Goal: Task Accomplishment & Management: Use online tool/utility

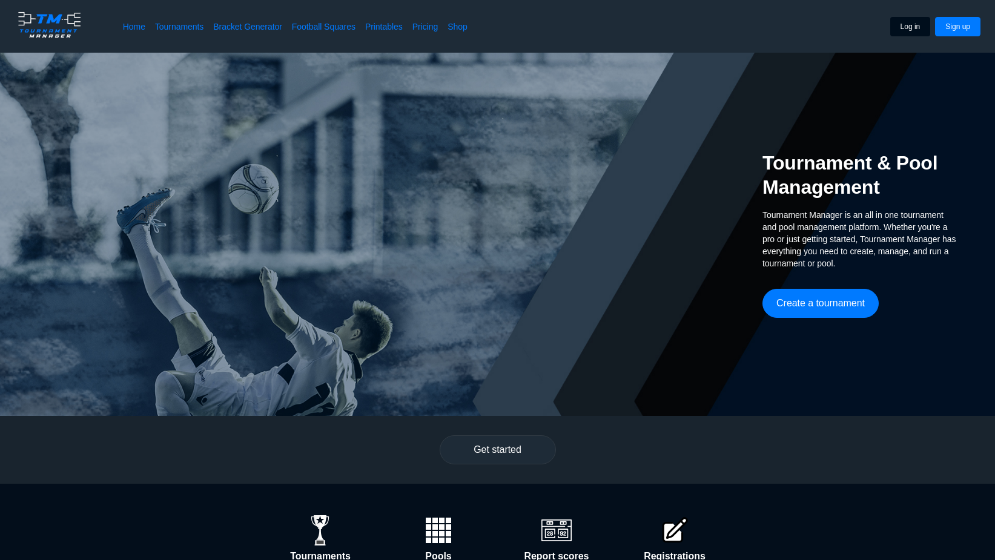
click at [906, 27] on button "Log in" at bounding box center [910, 26] width 41 height 19
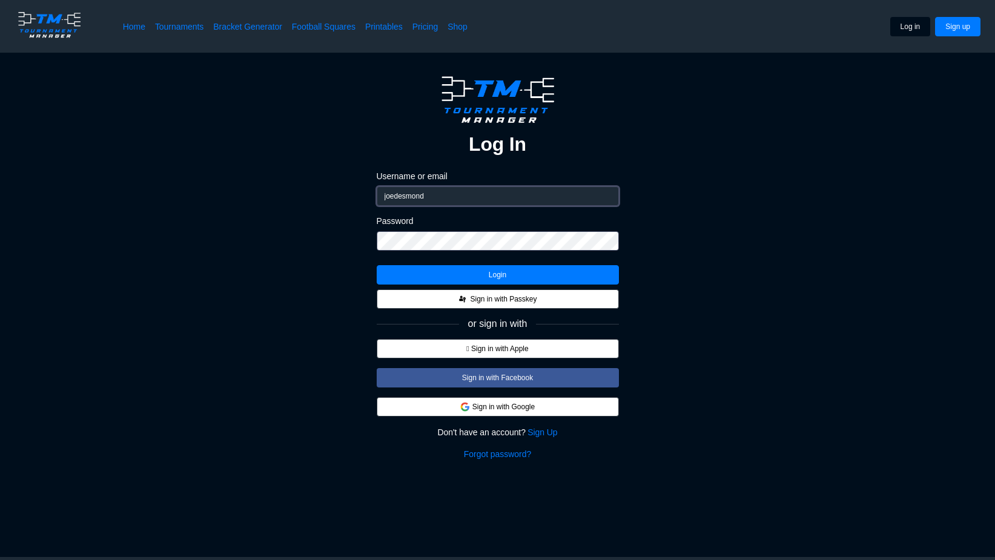
type input "joedesmond74"
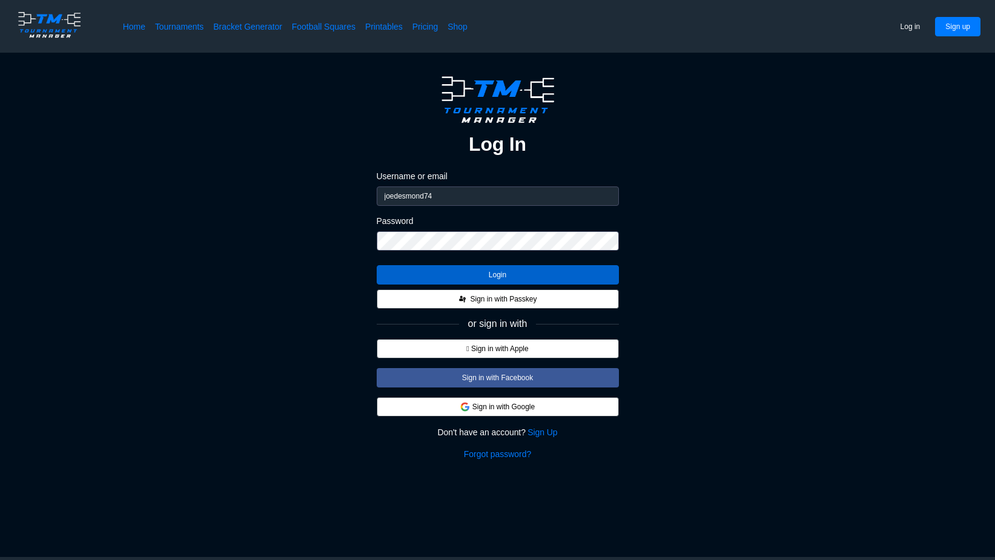
click at [544, 277] on button "Login" at bounding box center [498, 274] width 242 height 19
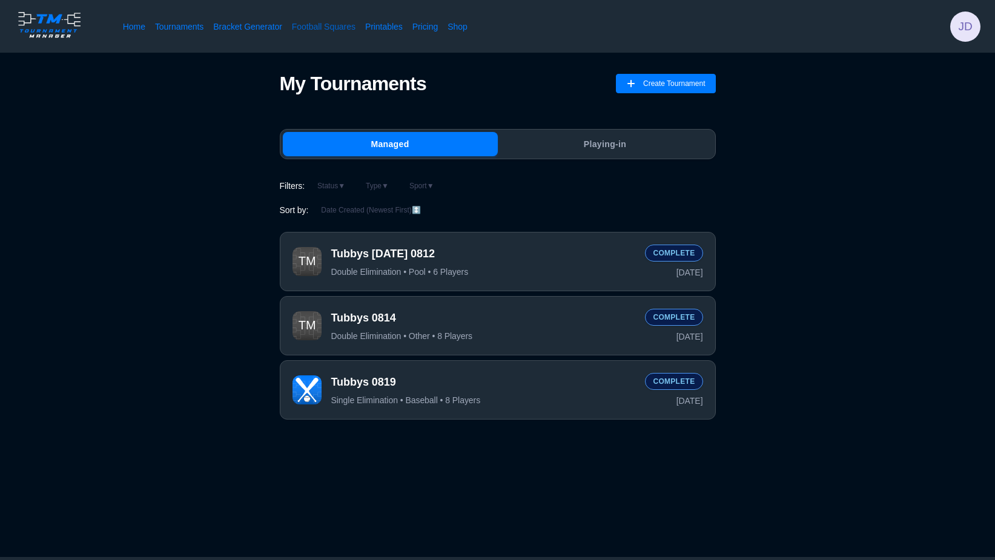
click at [315, 22] on link "Football Squares" at bounding box center [324, 27] width 64 height 12
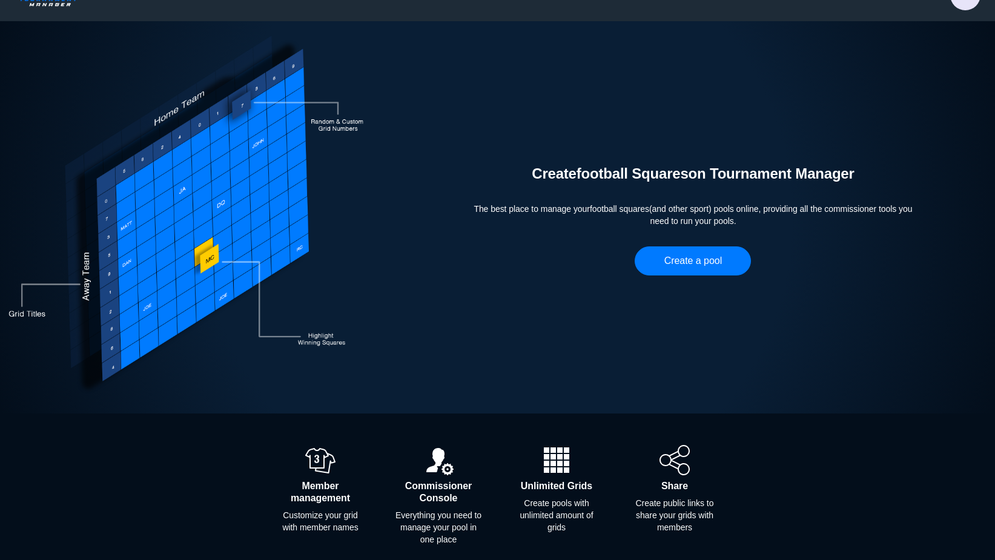
scroll to position [39, 0]
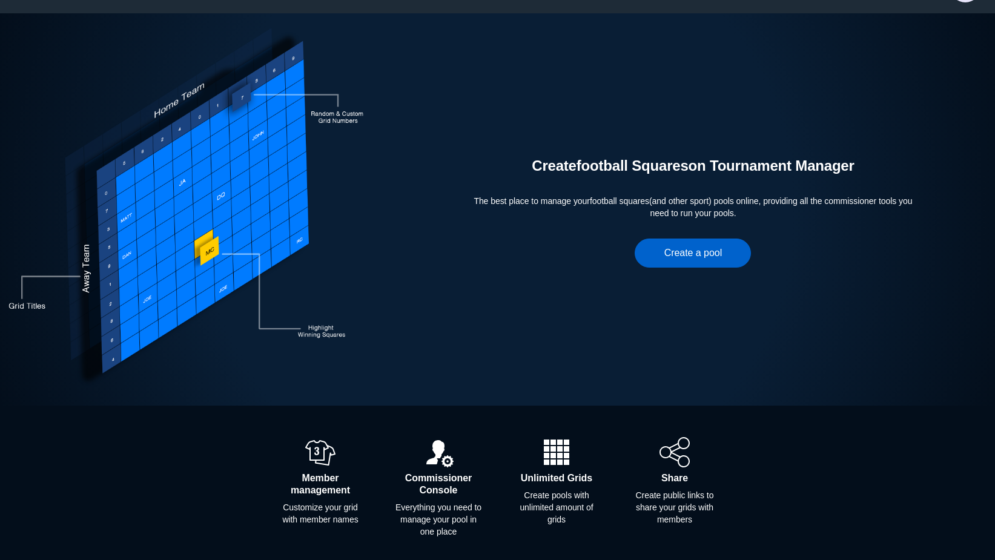
click at [683, 254] on button "Create a pool" at bounding box center [693, 253] width 116 height 29
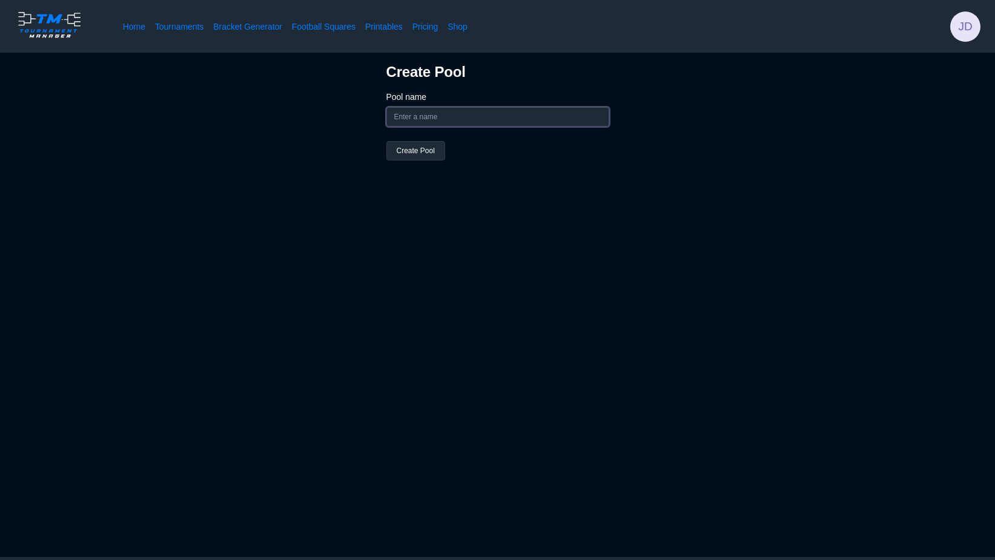
click at [520, 115] on input "Pool name" at bounding box center [497, 116] width 223 height 19
type input "t"
type input "Tubby's Grub and Pub Squares Pool"
click at [426, 150] on button "Create Pool" at bounding box center [415, 150] width 59 height 19
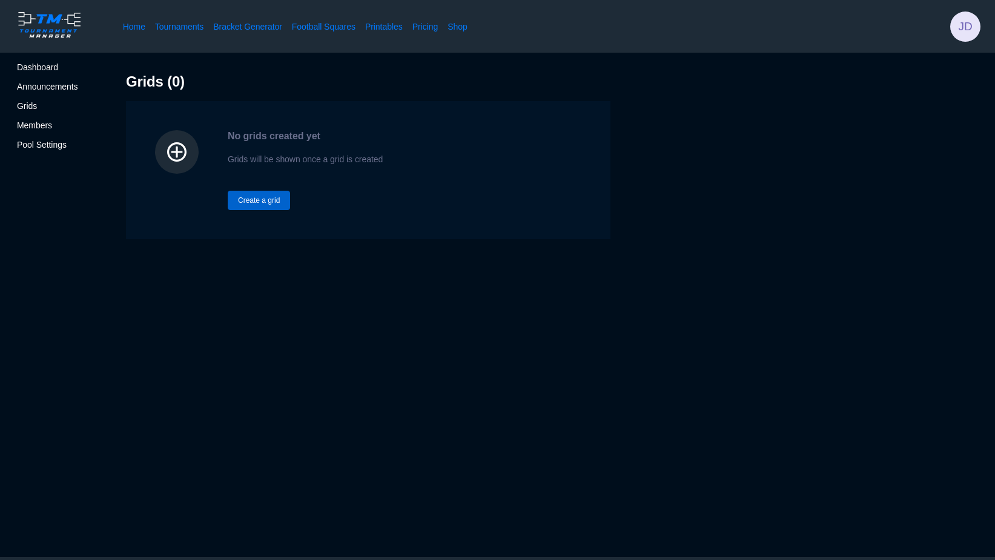
click at [262, 201] on button "Create a grid" at bounding box center [259, 200] width 62 height 19
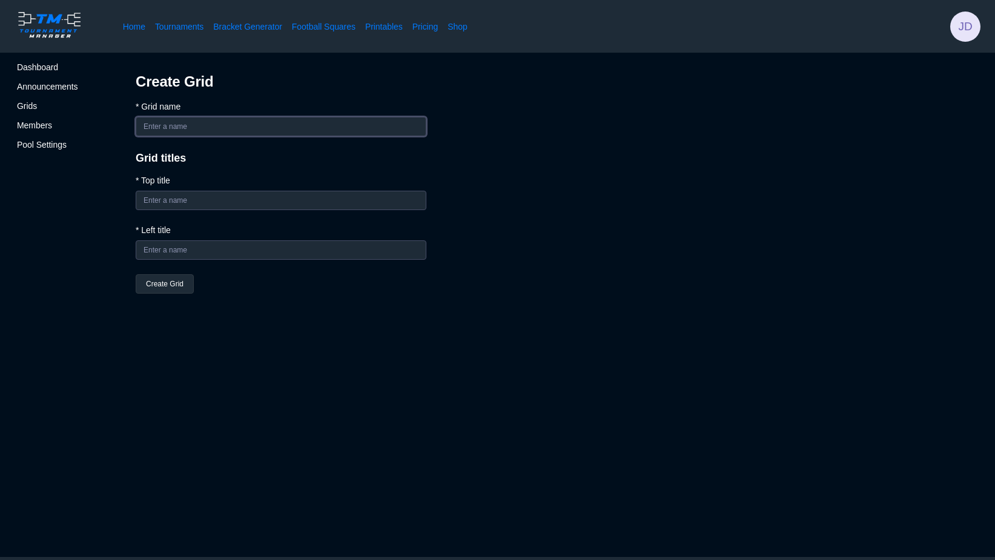
click at [196, 122] on input "* Grid name" at bounding box center [281, 126] width 291 height 19
type input "J"
type input "Superbowl LX Jackpot $20 Squares"
click at [202, 202] on input "* Top title" at bounding box center [281, 200] width 291 height 19
type input "N"
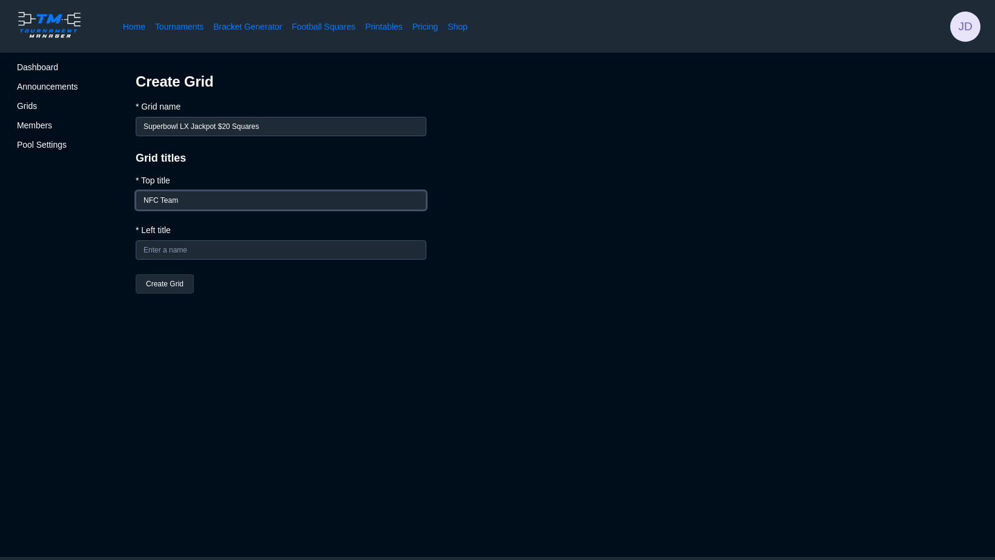
type input "NFC Team"
type input "AFC Team"
click at [165, 281] on button "Create Grid" at bounding box center [165, 283] width 58 height 19
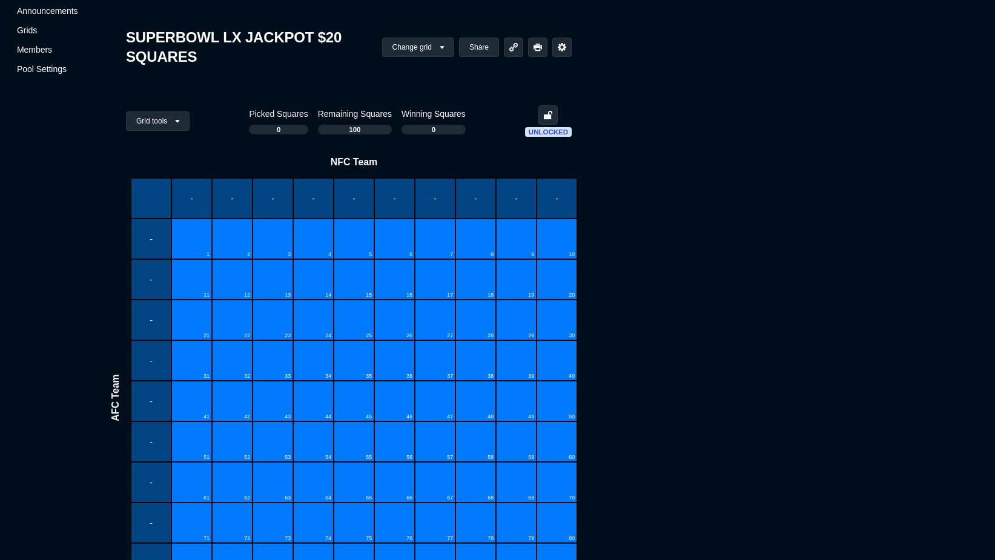
scroll to position [28, 0]
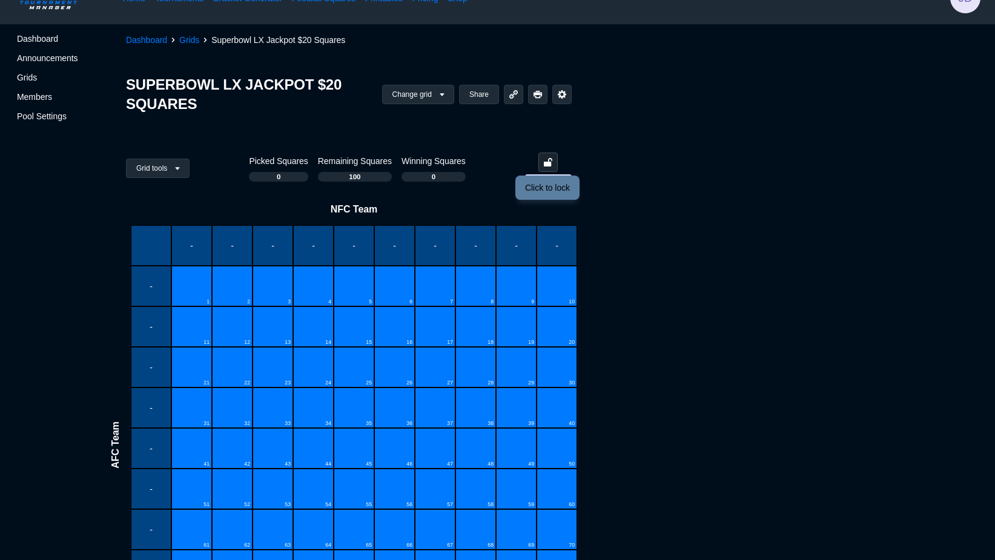
click at [552, 164] on icon at bounding box center [548, 162] width 8 height 8
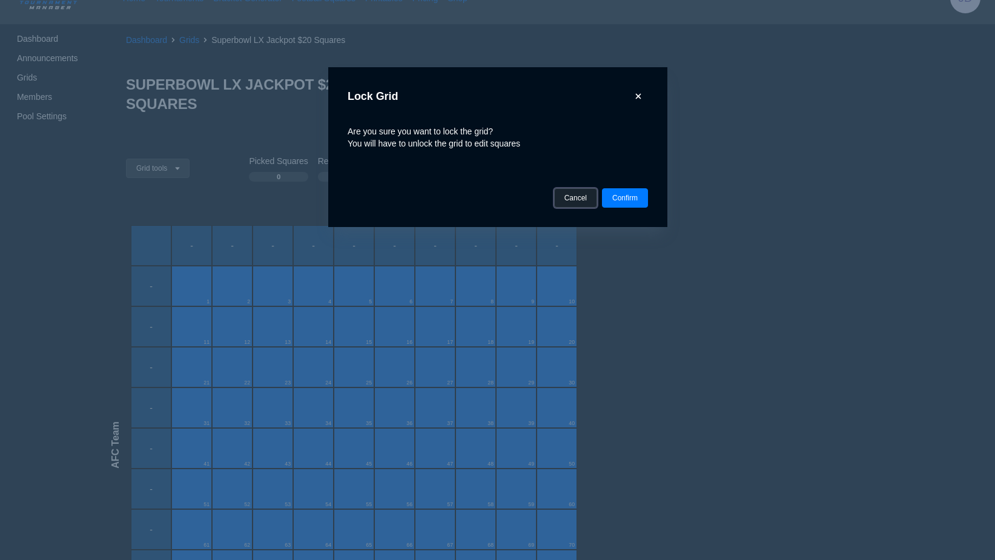
click at [577, 195] on button "Cancel" at bounding box center [575, 197] width 43 height 19
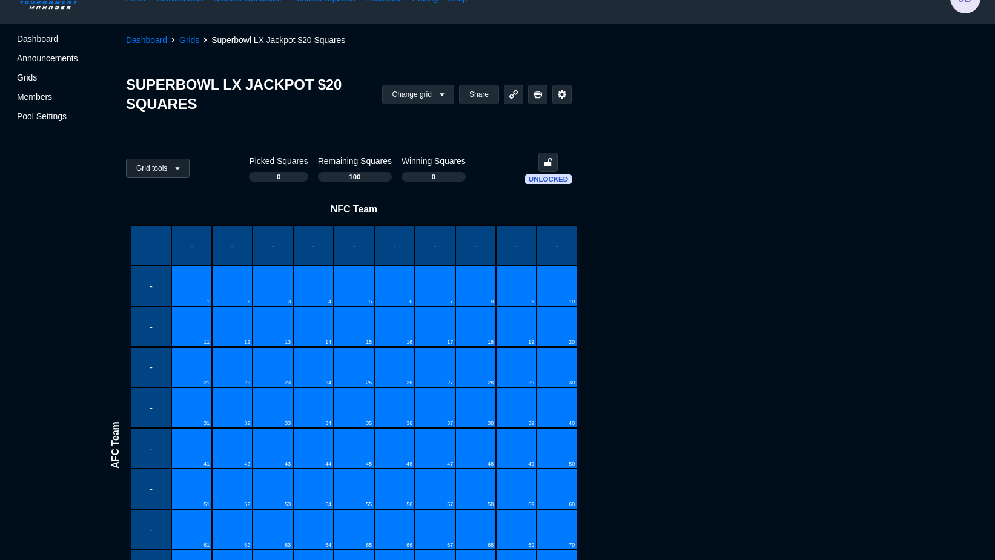
click at [180, 168] on icon at bounding box center [178, 168] width 4 height 2
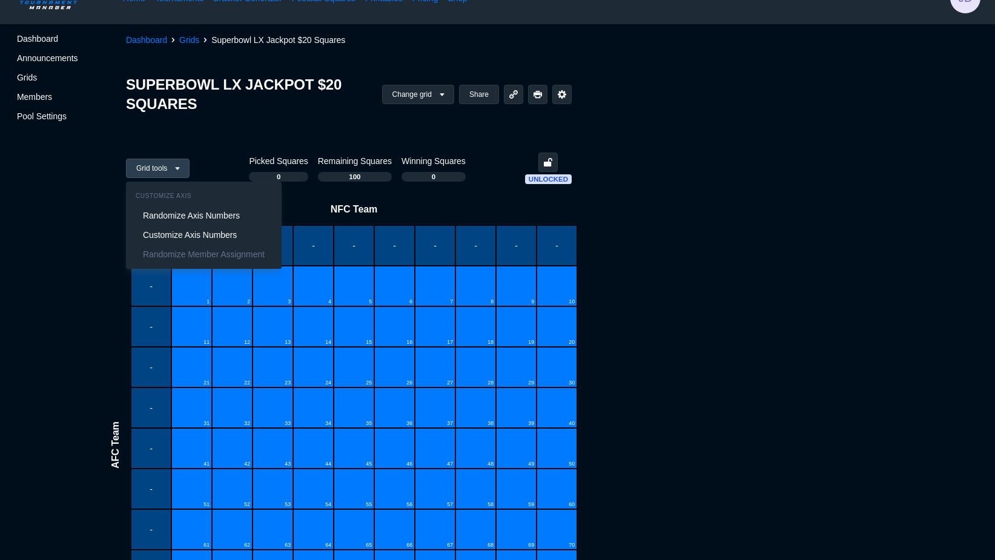
click at [180, 168] on icon at bounding box center [178, 168] width 4 height 2
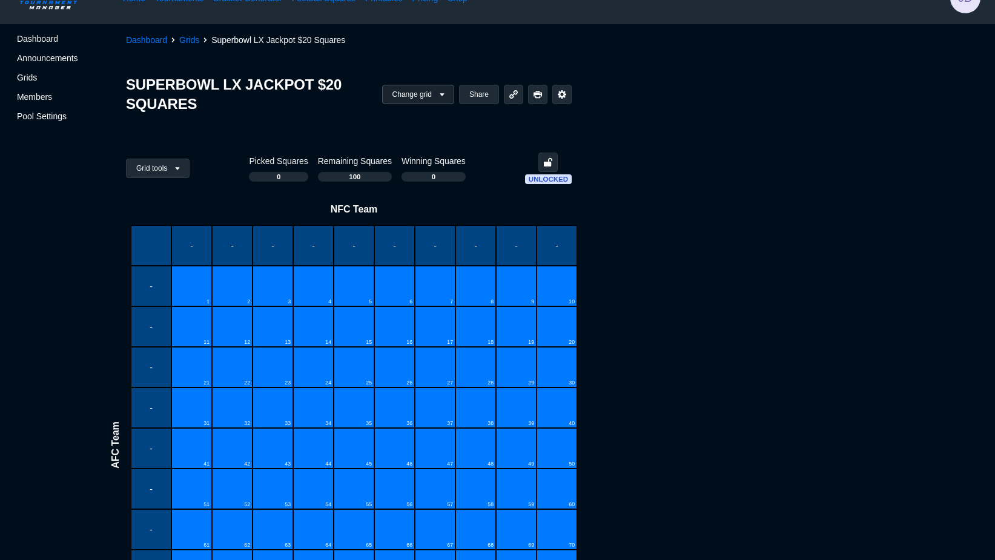
click at [442, 99] on button "Change grid" at bounding box center [418, 94] width 72 height 19
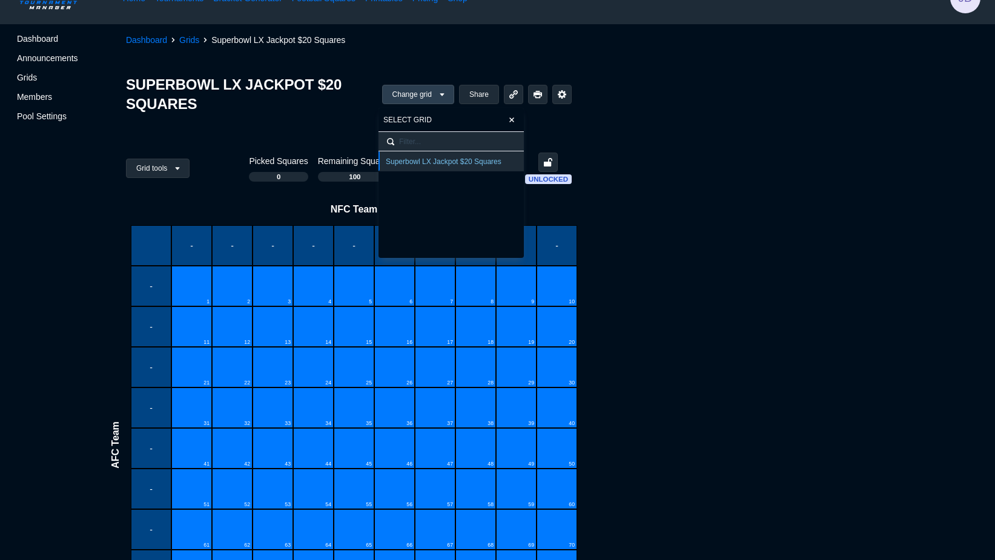
click at [442, 99] on button "Change grid" at bounding box center [418, 94] width 72 height 19
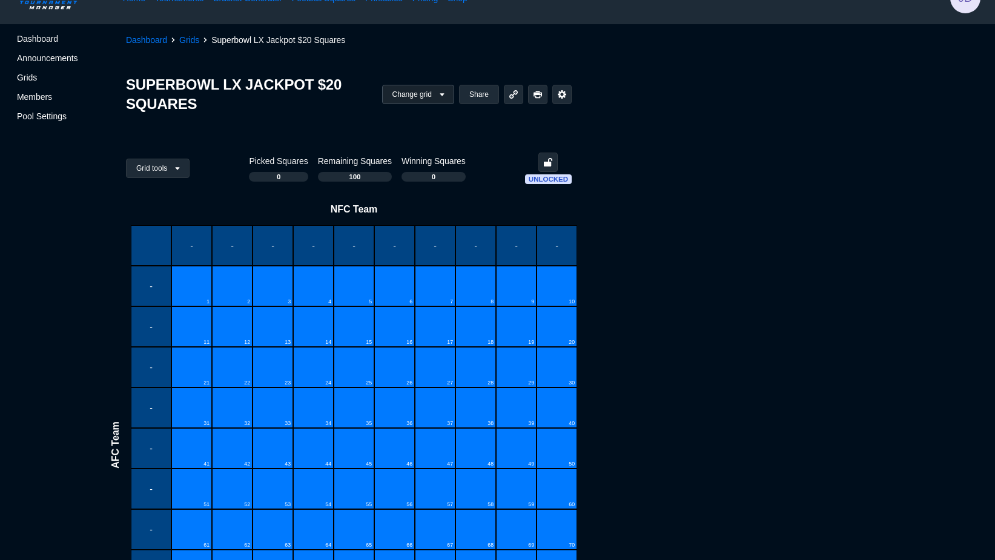
scroll to position [616, 0]
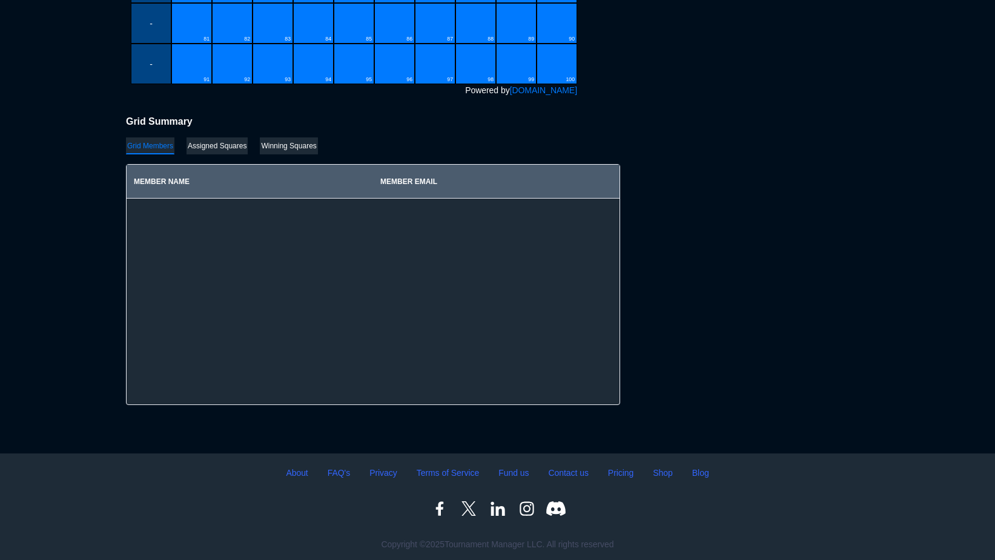
click at [154, 223] on div at bounding box center [373, 302] width 493 height 206
click at [228, 141] on span "Assigned Squares" at bounding box center [217, 145] width 61 height 17
click at [153, 143] on span "Grid Members" at bounding box center [150, 145] width 48 height 17
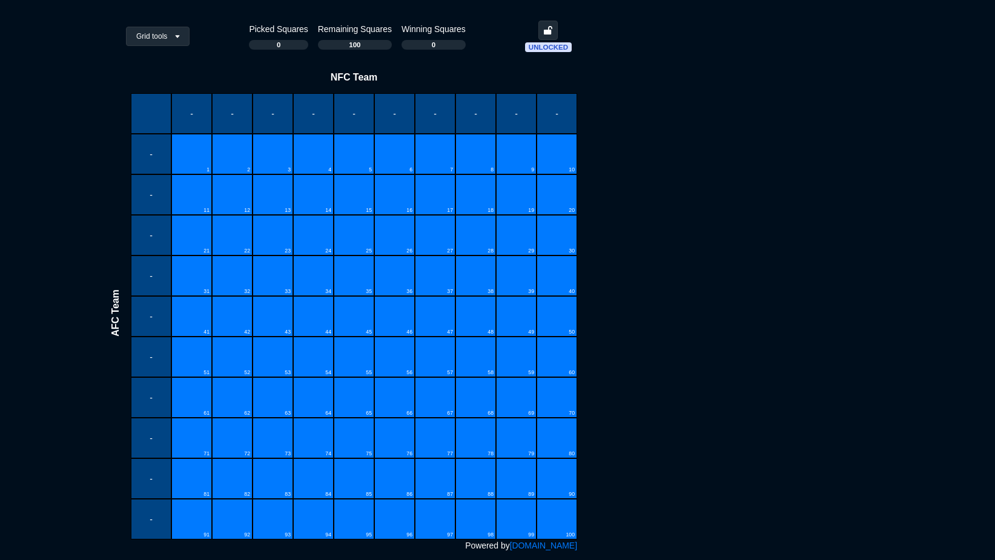
scroll to position [168, 0]
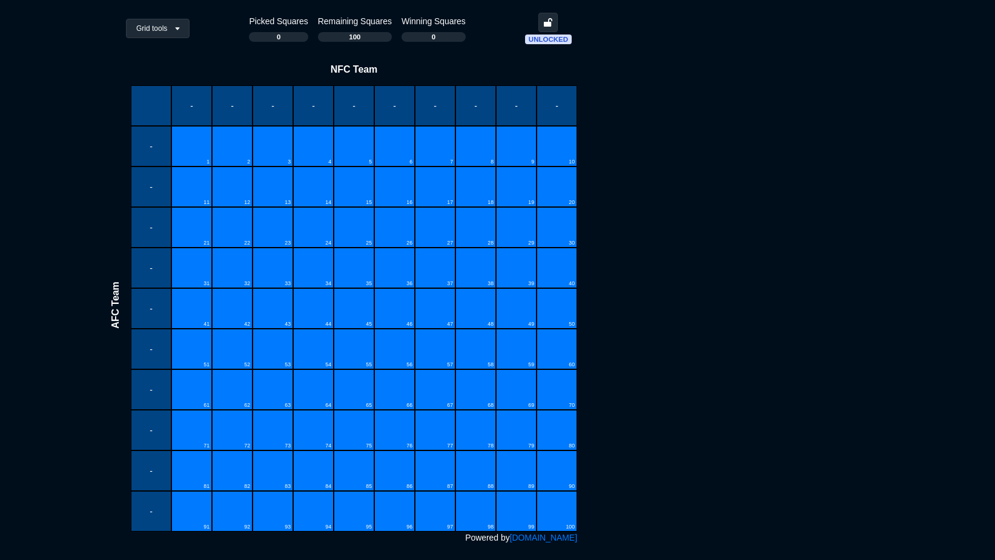
click at [564, 512] on div "100" at bounding box center [557, 511] width 41 height 41
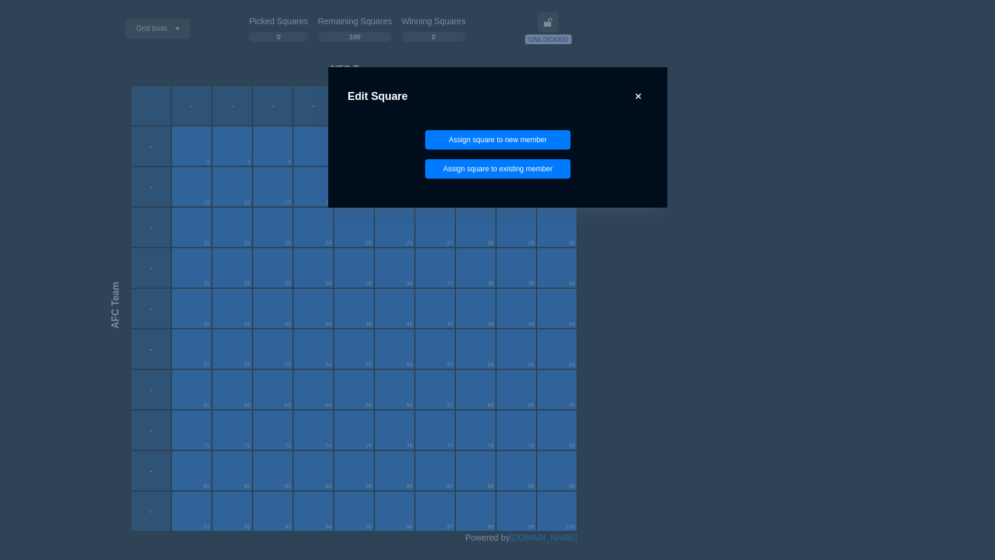
click at [785, 231] on div "Edit Square Assign square to new member Assign square to existing member" at bounding box center [497, 280] width 995 height 560
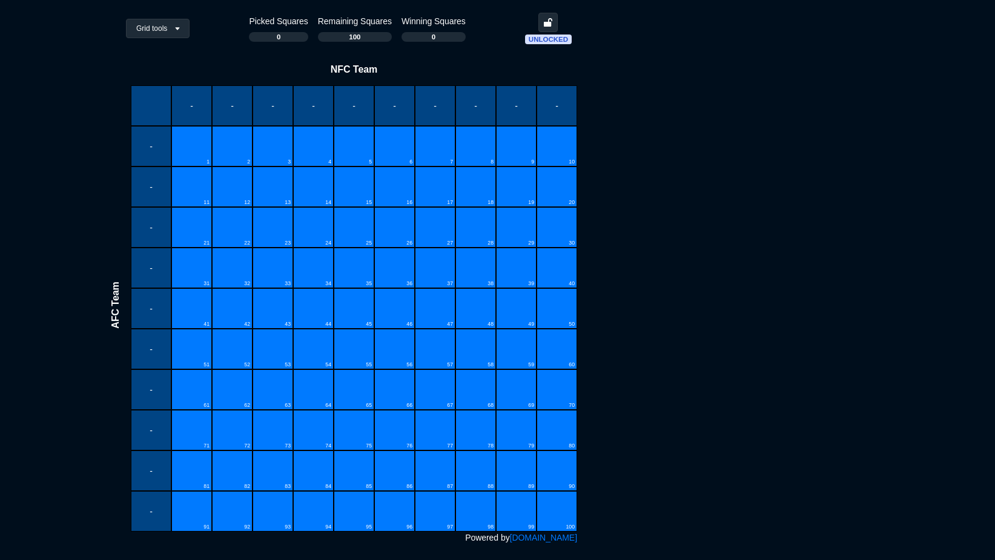
scroll to position [0, 0]
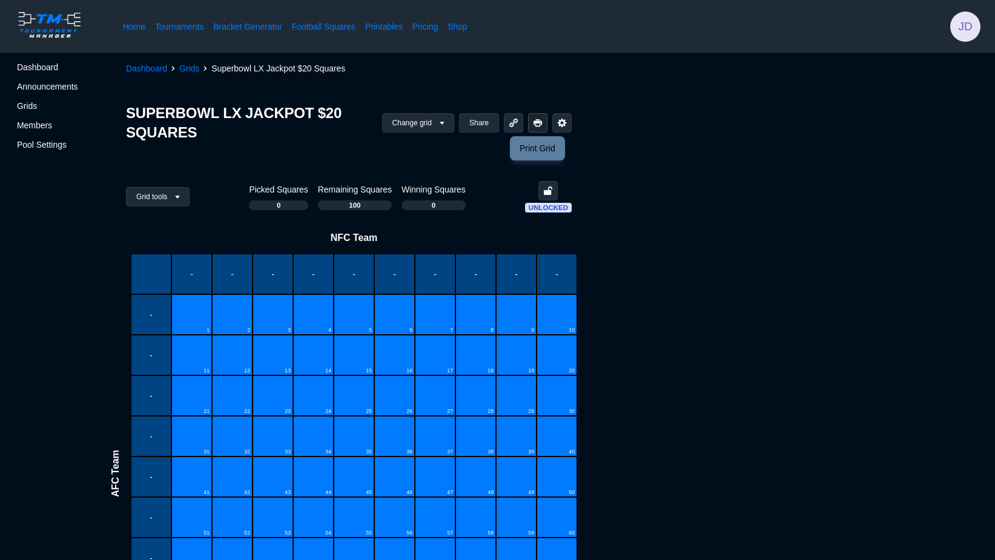
click at [538, 125] on icon at bounding box center [538, 122] width 8 height 7
click at [50, 121] on span "Members" at bounding box center [58, 125] width 82 height 12
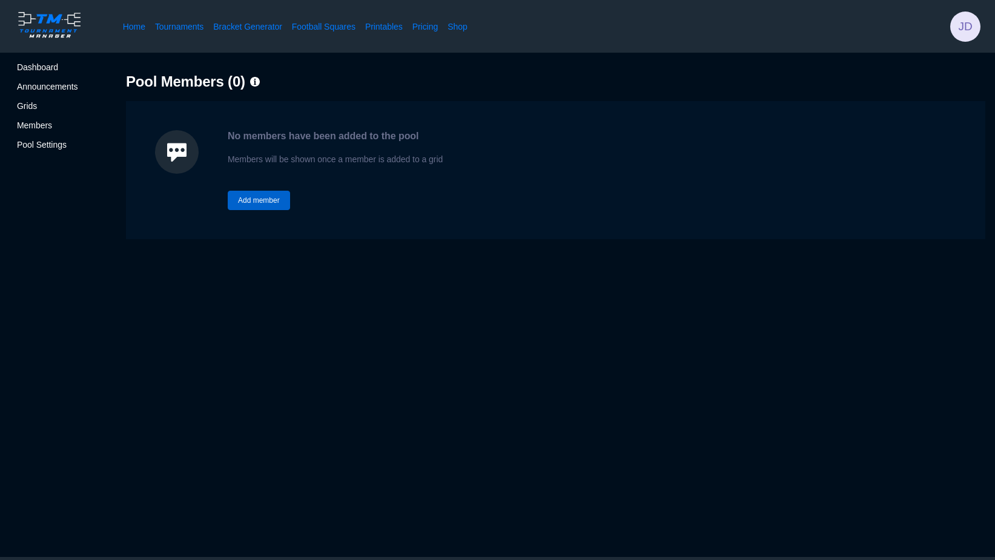
click at [263, 202] on button "Add member" at bounding box center [259, 200] width 62 height 19
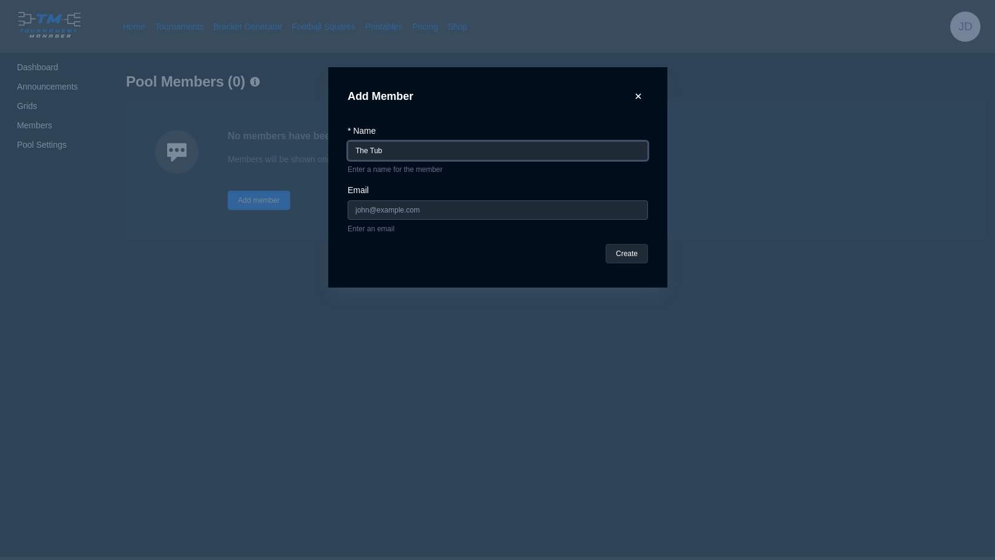
type input "The Tub"
type input "[EMAIL_ADDRESS][DOMAIN_NAME]"
click at [628, 251] on button "Create" at bounding box center [626, 253] width 42 height 19
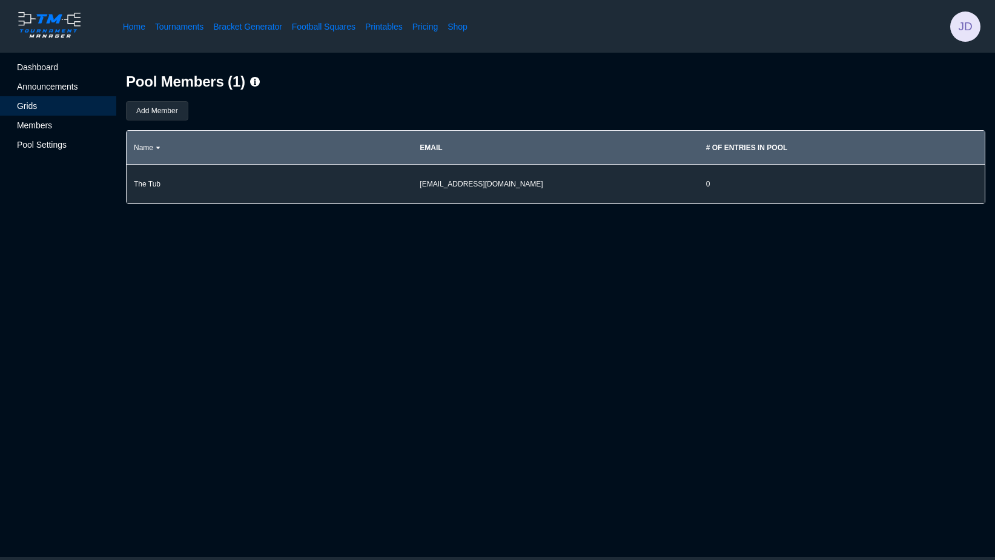
click at [31, 108] on span "Grids" at bounding box center [58, 106] width 82 height 12
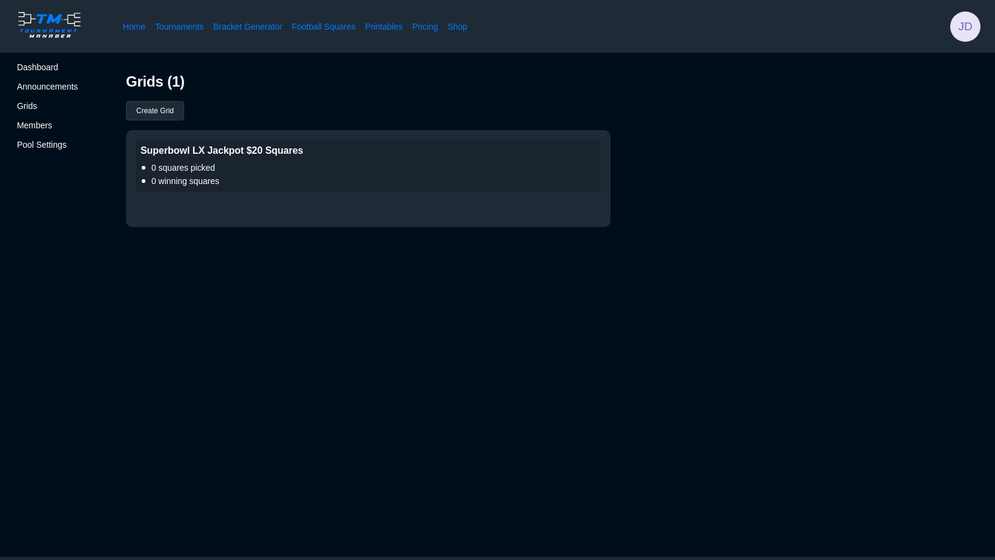
click at [331, 170] on span "0 squares picked" at bounding box center [368, 168] width 455 height 12
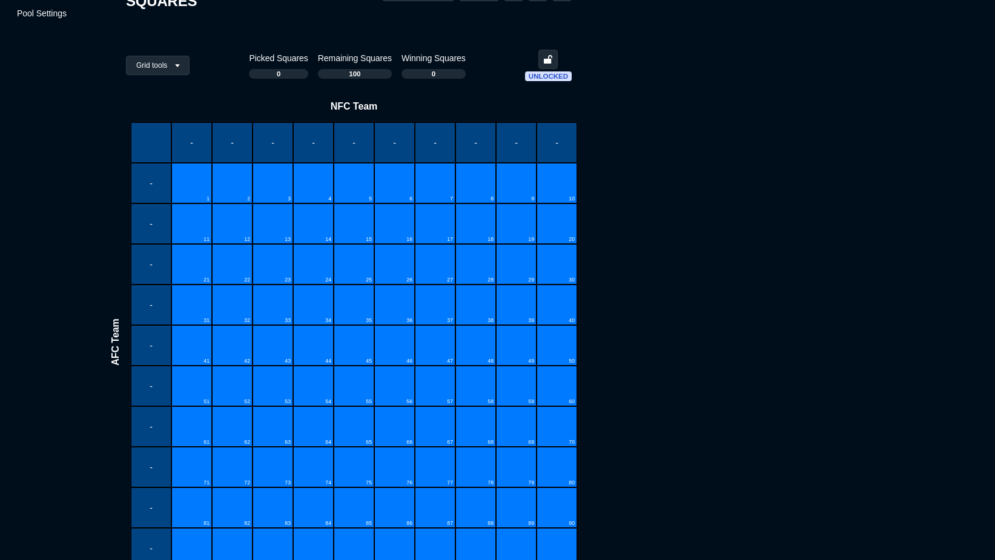
scroll to position [139, 0]
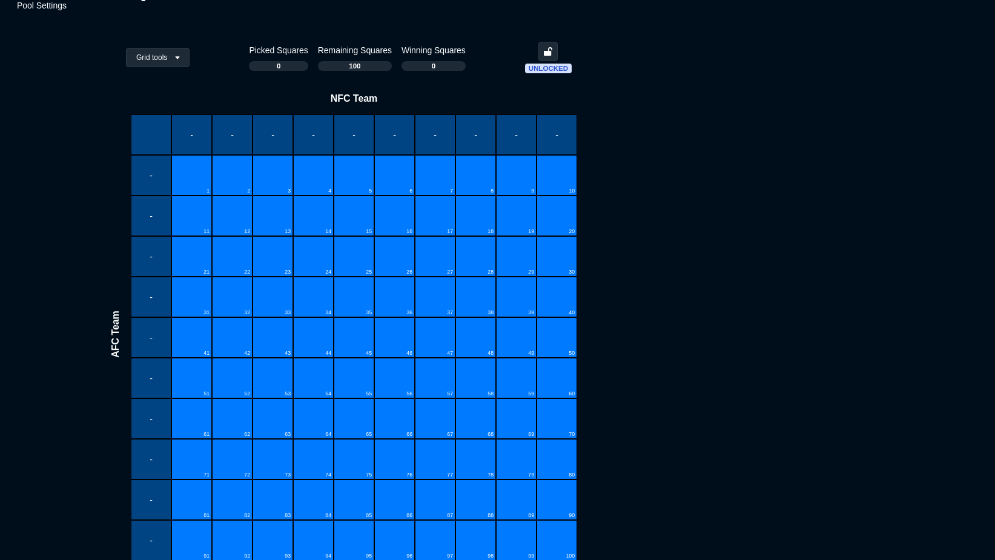
click at [358, 379] on div "55" at bounding box center [354, 378] width 41 height 41
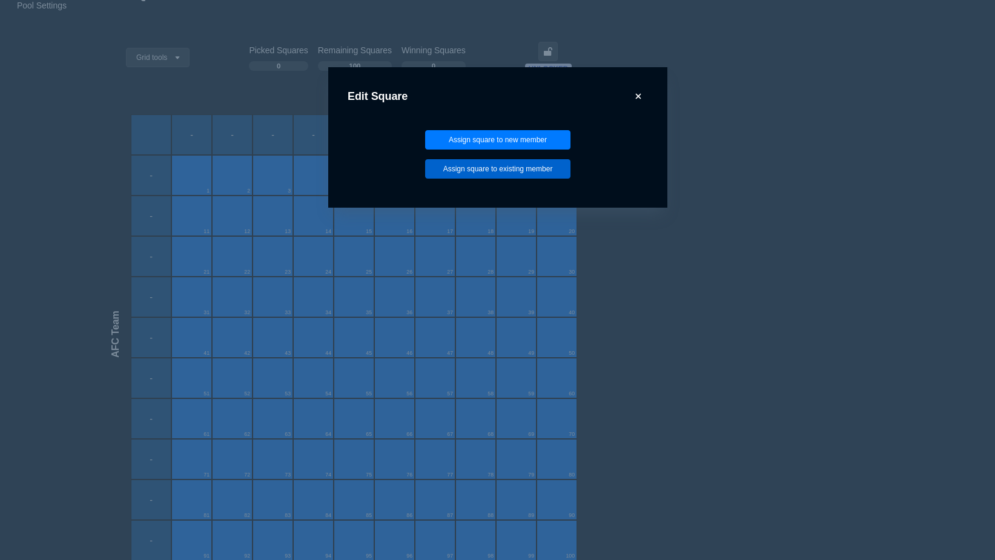
click at [506, 167] on button "Assign square to existing member" at bounding box center [497, 168] width 145 height 19
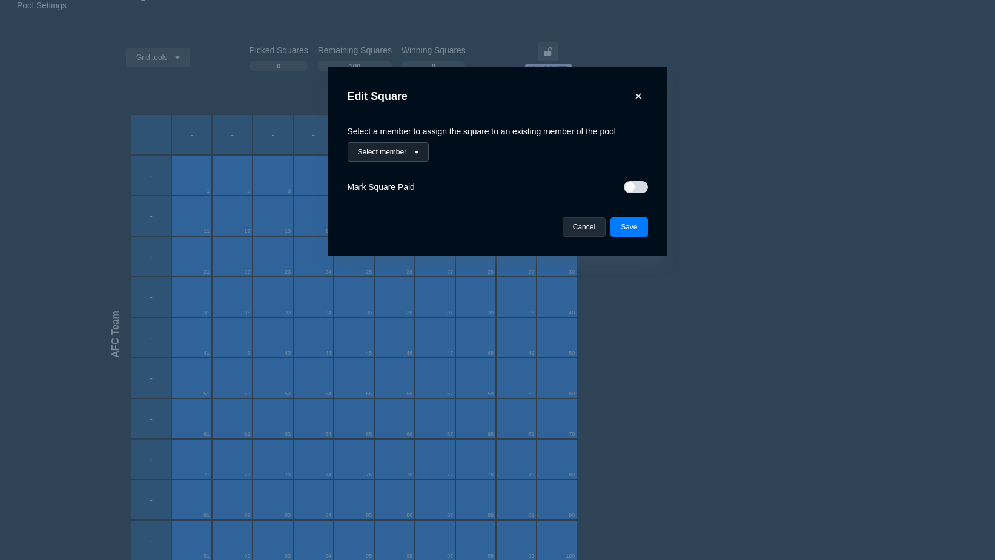
click at [414, 156] on button "Select member" at bounding box center [389, 151] width 82 height 19
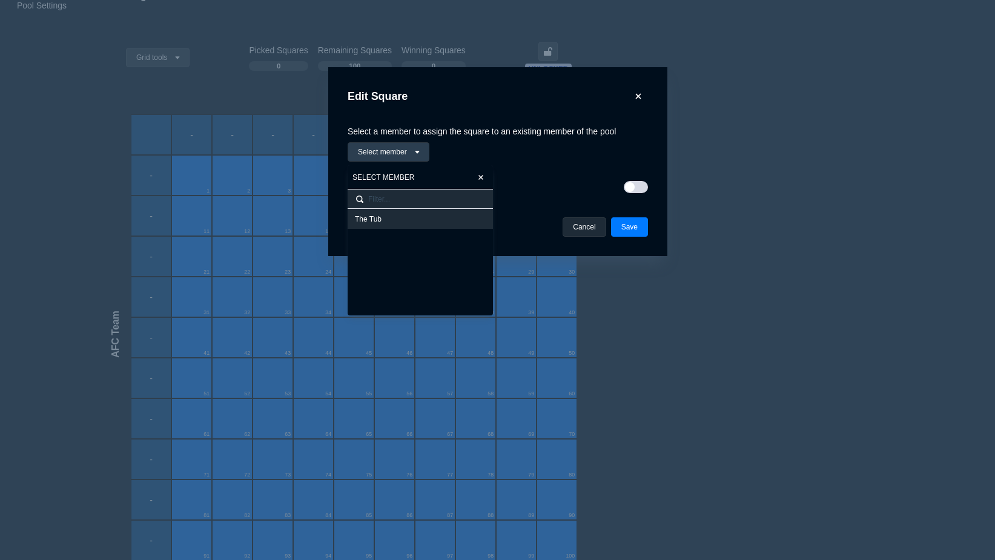
click at [395, 217] on div "The Tub" at bounding box center [420, 219] width 131 height 10
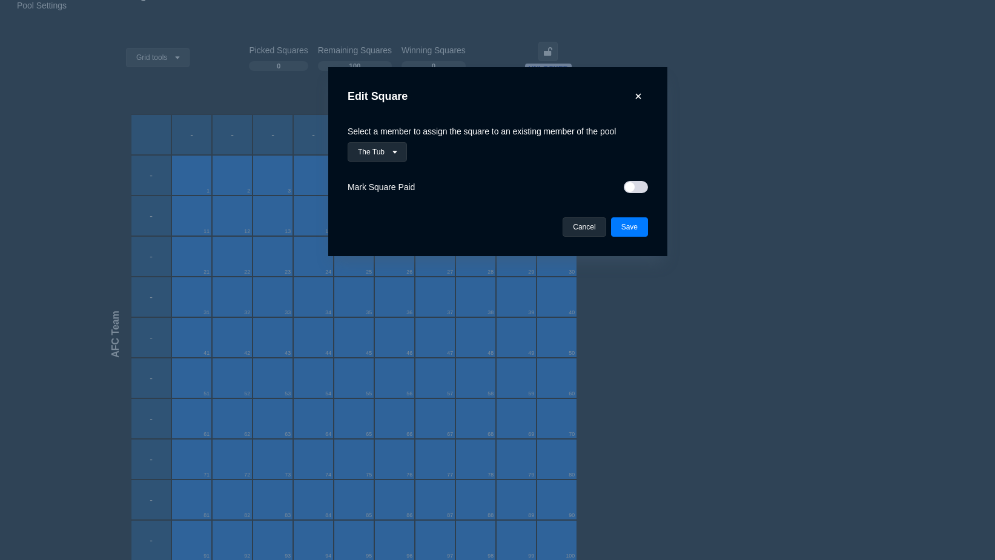
click at [642, 190] on div at bounding box center [636, 187] width 24 height 12
click at [627, 184] on input "checkbox" at bounding box center [626, 183] width 1 height 1
checkbox input "true"
click at [633, 229] on button "Save" at bounding box center [628, 226] width 37 height 19
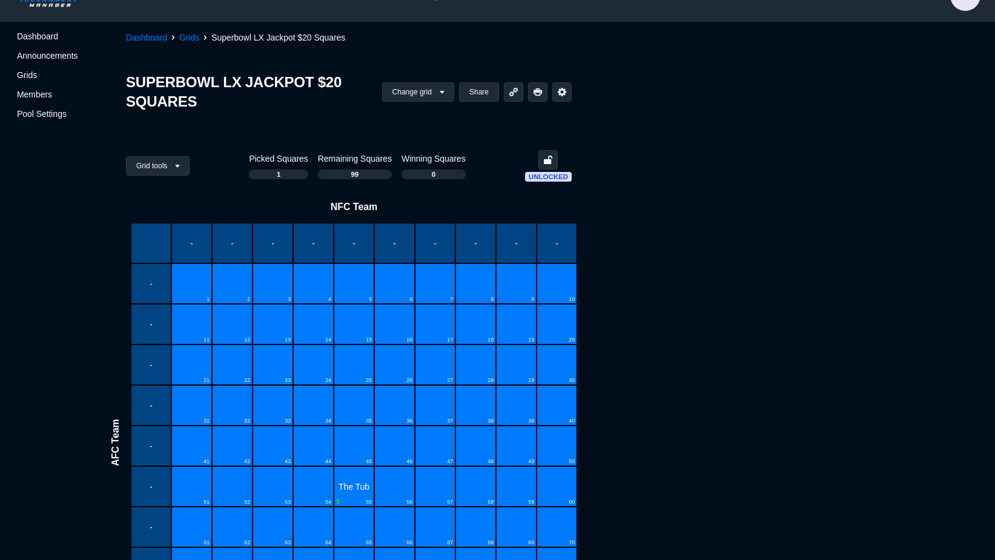
scroll to position [0, 0]
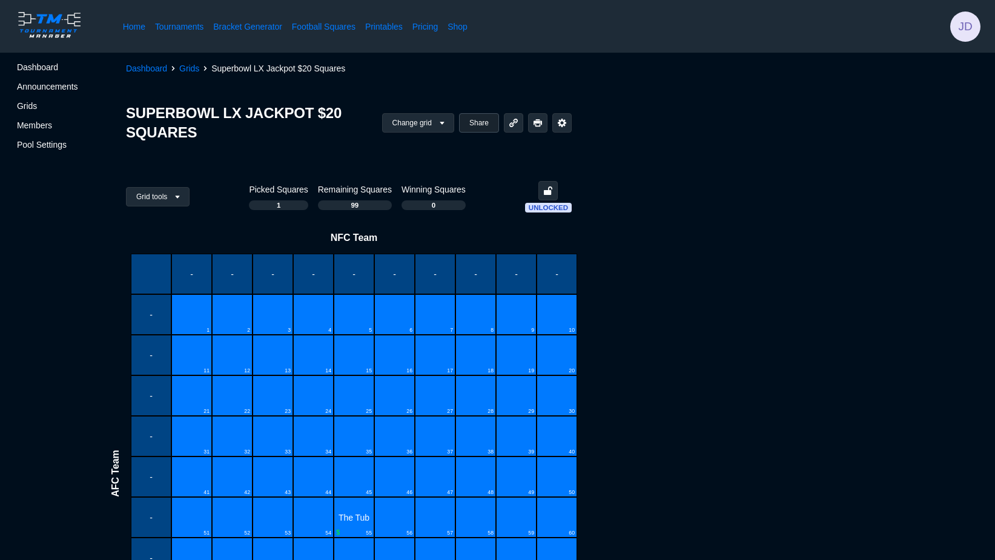
click at [487, 121] on button "Share" at bounding box center [479, 122] width 40 height 19
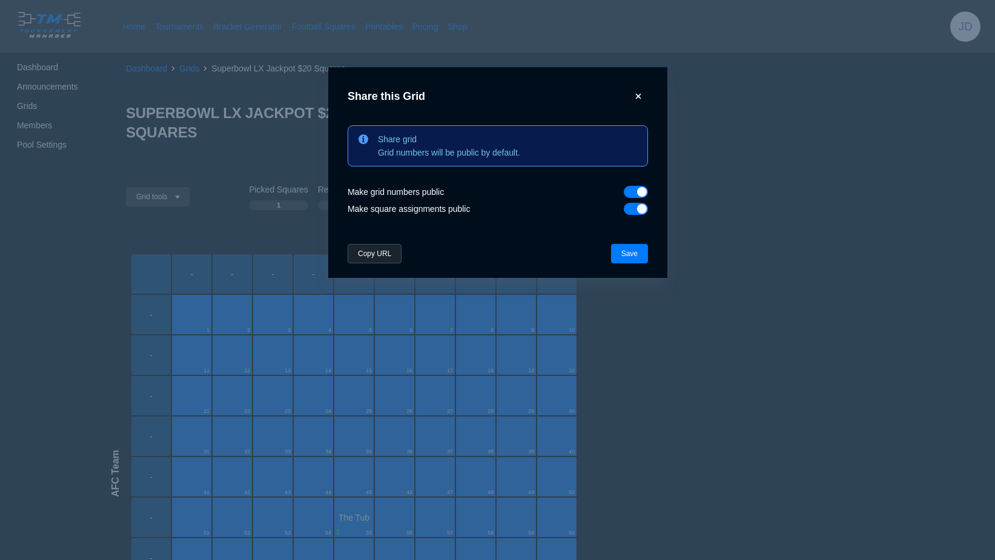
click at [385, 254] on button "Copy URL" at bounding box center [375, 253] width 54 height 19
click at [625, 255] on button "Save" at bounding box center [628, 253] width 37 height 19
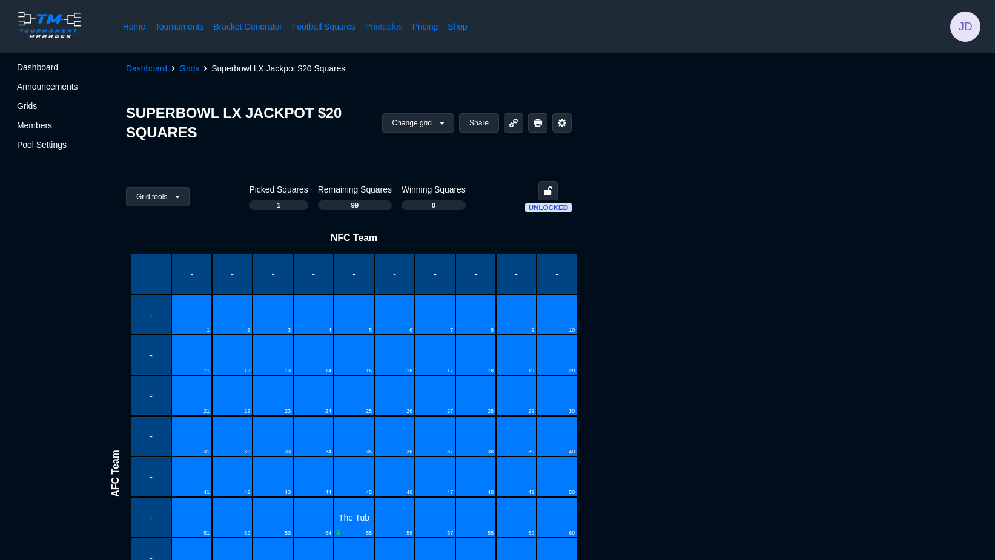
click at [397, 28] on link "Printables" at bounding box center [384, 27] width 38 height 12
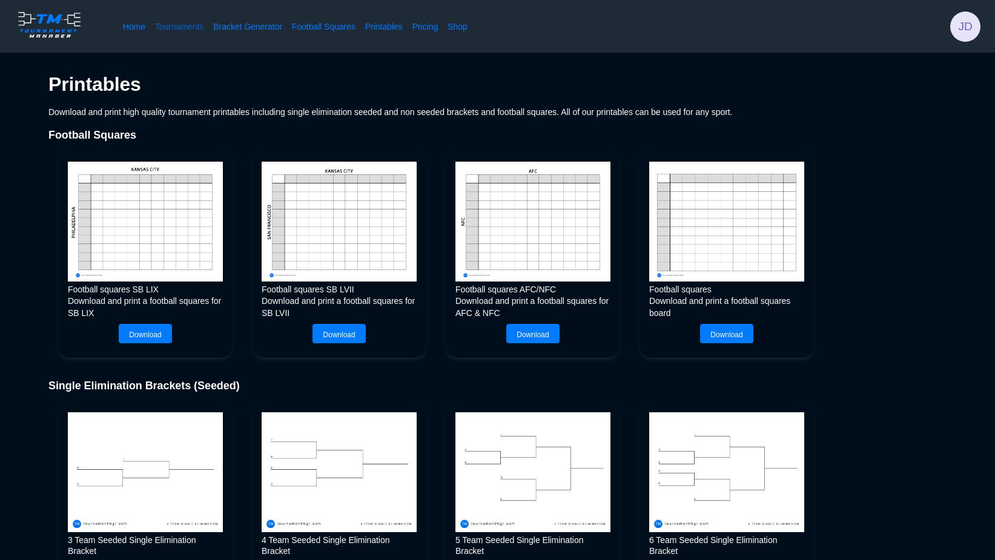
click at [182, 26] on link "Tournaments" at bounding box center [179, 27] width 48 height 12
